Goal: Transaction & Acquisition: Purchase product/service

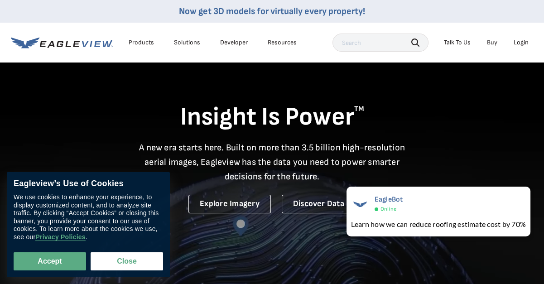
click at [520, 42] on div "Login" at bounding box center [520, 42] width 15 height 8
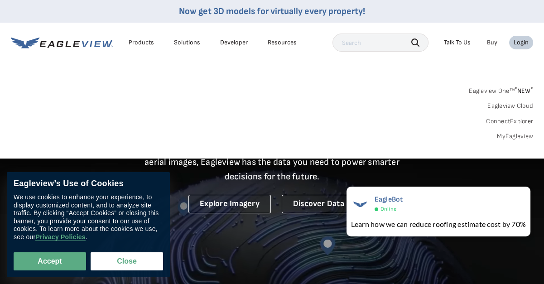
click at [509, 135] on link "MyEagleview" at bounding box center [515, 136] width 36 height 8
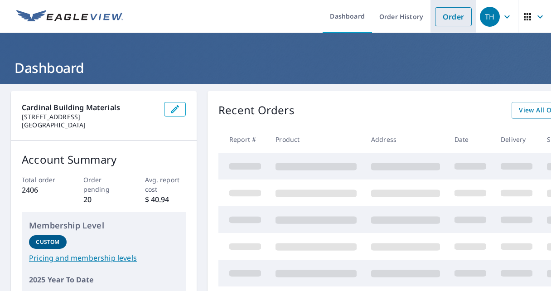
click at [439, 17] on link "Order" at bounding box center [453, 16] width 37 height 19
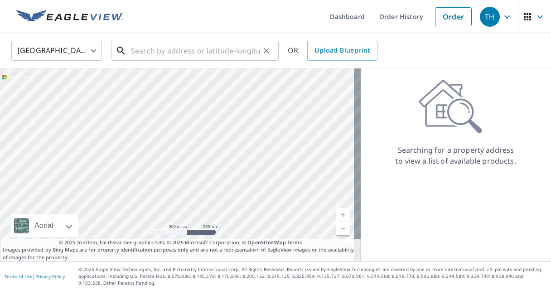
click at [181, 45] on input "text" at bounding box center [195, 50] width 129 height 25
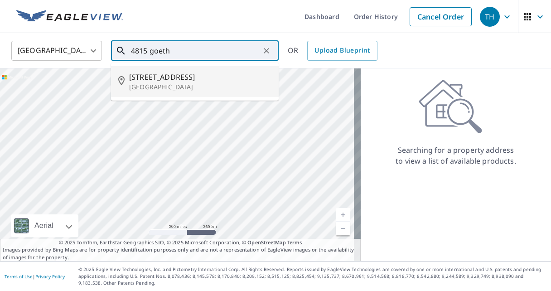
click at [172, 85] on p "Saint Louis, MO 63116" at bounding box center [200, 86] width 142 height 9
type input "4815 Goethe Ave Saint Louis, MO 63116"
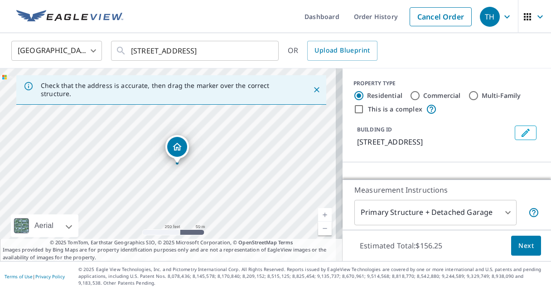
scroll to position [54, 0]
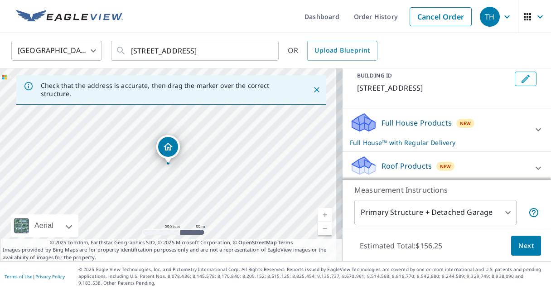
click at [412, 136] on div "Full House Products New Full House™ with Regular Delivery" at bounding box center [438, 129] width 177 height 35
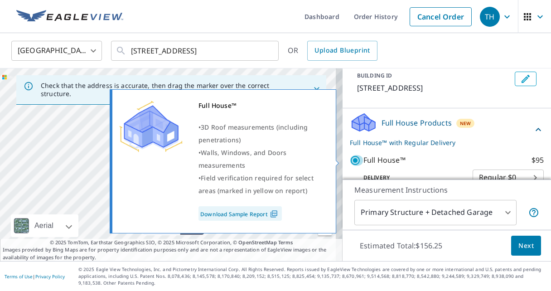
click at [352, 158] on input "Full House™ $95" at bounding box center [357, 160] width 14 height 11
checkbox input "false"
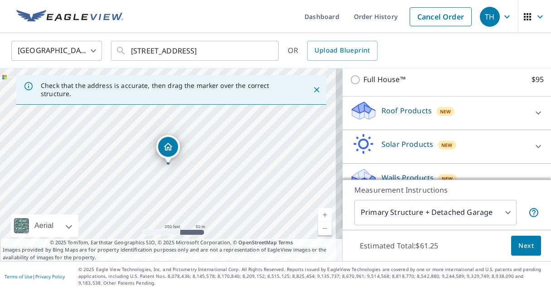
click at [381, 113] on p "Roof Products" at bounding box center [406, 110] width 50 height 11
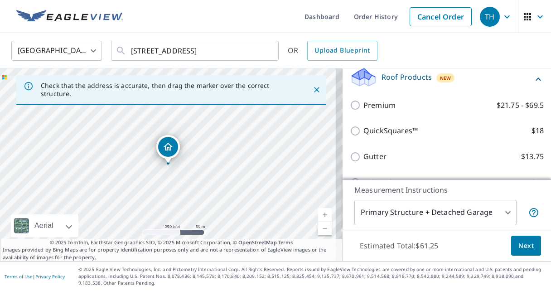
scroll to position [159, 0]
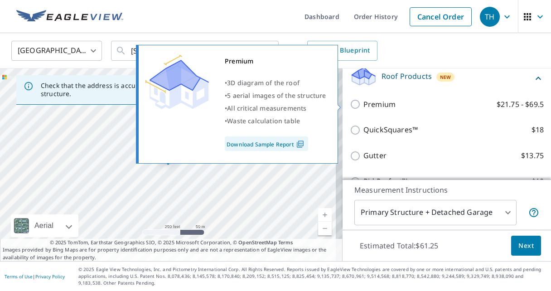
click at [350, 105] on input "Premium $21.75 - $69.5" at bounding box center [357, 104] width 14 height 11
checkbox input "true"
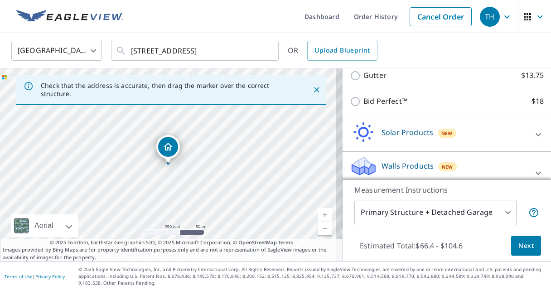
click at [384, 141] on div "Solar Products New" at bounding box center [438, 135] width 177 height 26
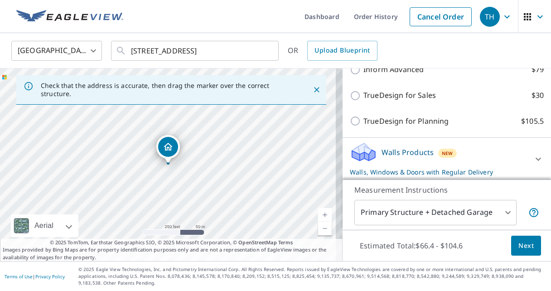
scroll to position [388, 0]
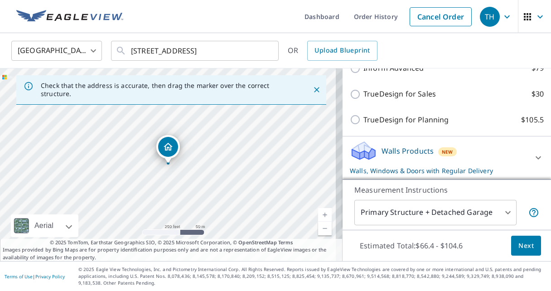
click at [395, 147] on p "Walls Products" at bounding box center [407, 150] width 52 height 11
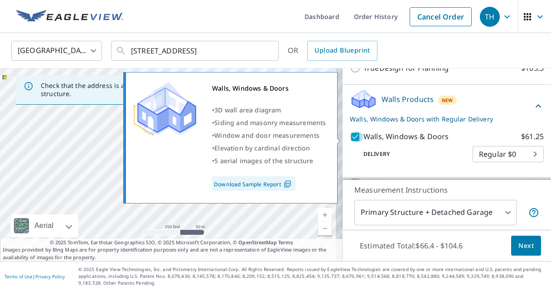
click at [350, 138] on input "Walls, Windows & Doors $61.25" at bounding box center [357, 136] width 14 height 11
checkbox input "false"
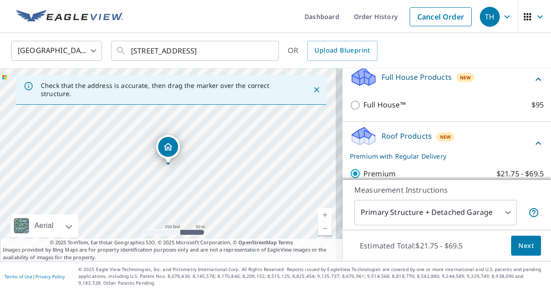
scroll to position [100, 0]
click at [523, 247] on span "Next" at bounding box center [525, 245] width 15 height 11
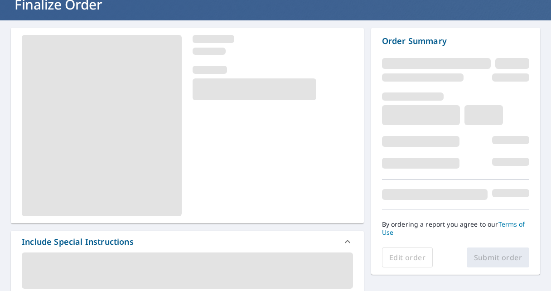
scroll to position [70, 0]
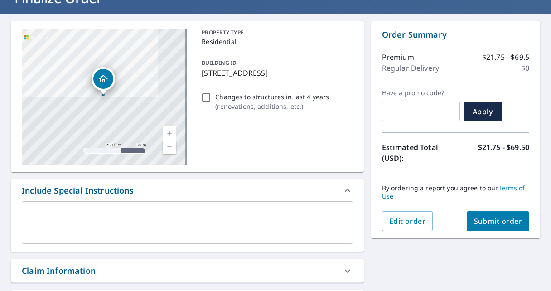
click at [479, 222] on span "Submit order" at bounding box center [498, 221] width 48 height 10
checkbox input "true"
